Goal: Go to known website: Access a specific website the user already knows

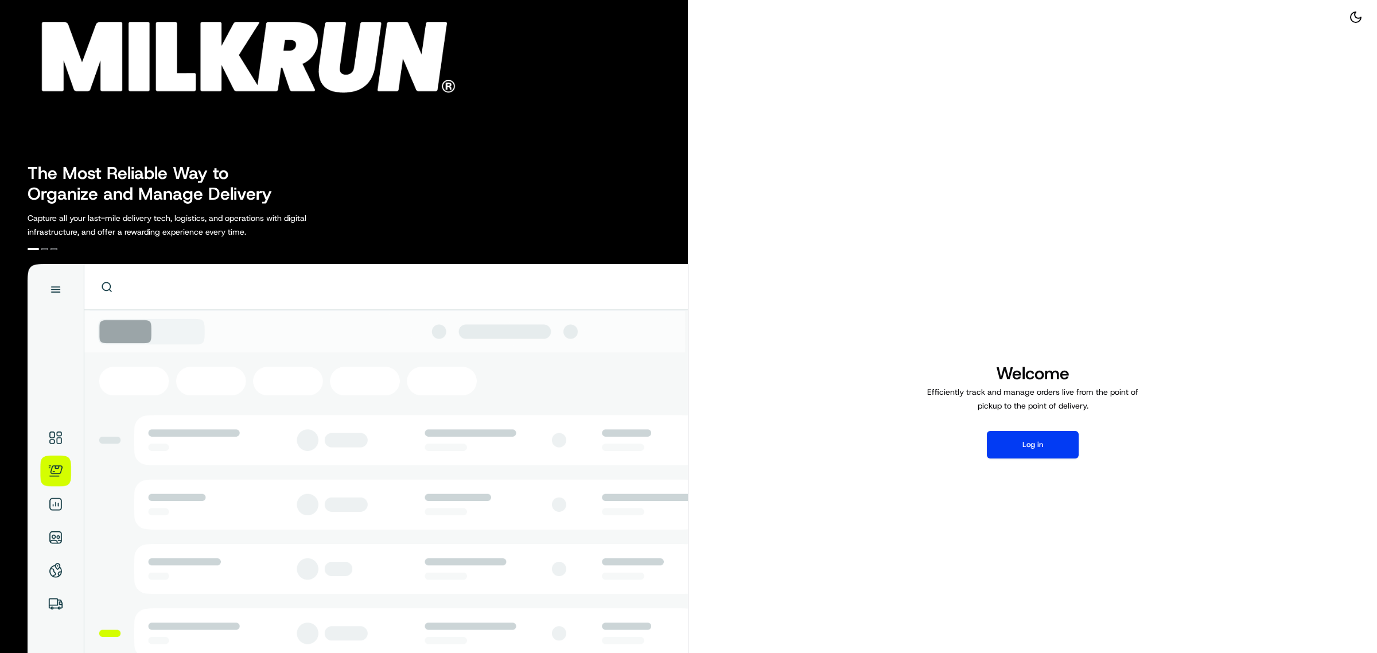
click at [1027, 459] on div "Welcome Efficiently track and manage orders live from the point of pickup to th…" at bounding box center [1033, 410] width 689 height 821
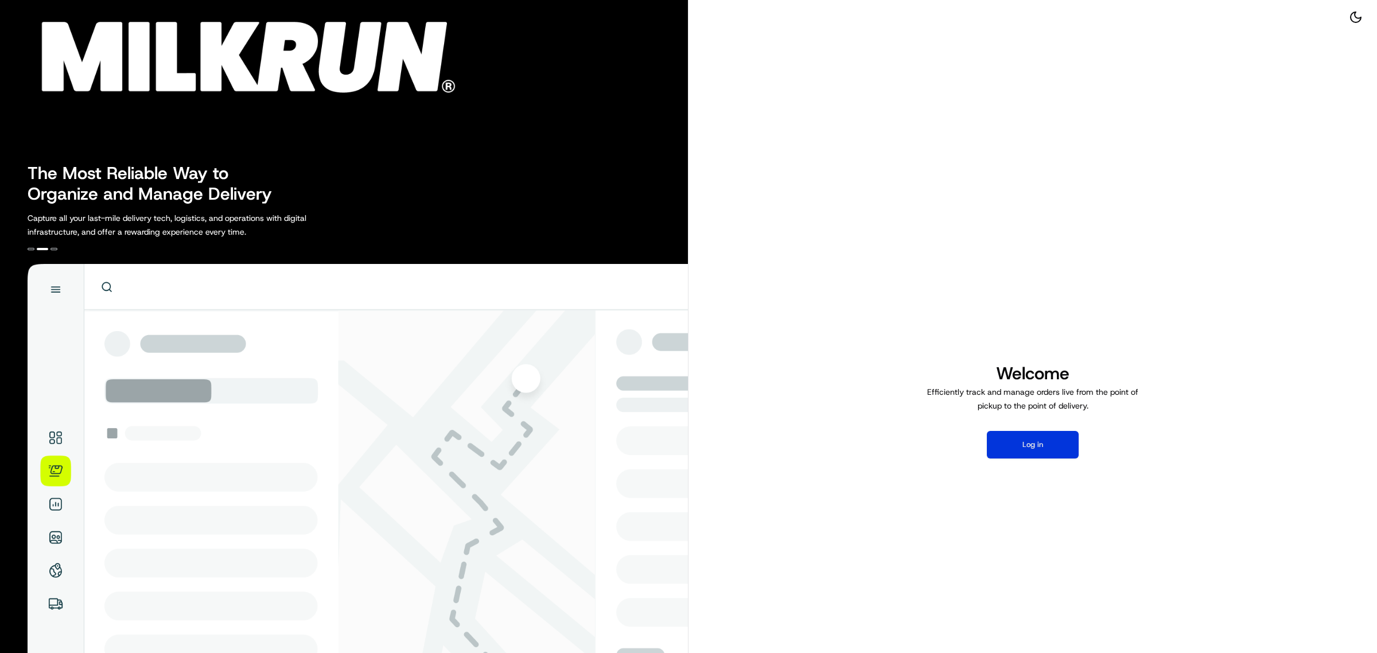
click at [1034, 445] on button "Log in" at bounding box center [1033, 445] width 92 height 28
